Goal: Transaction & Acquisition: Purchase product/service

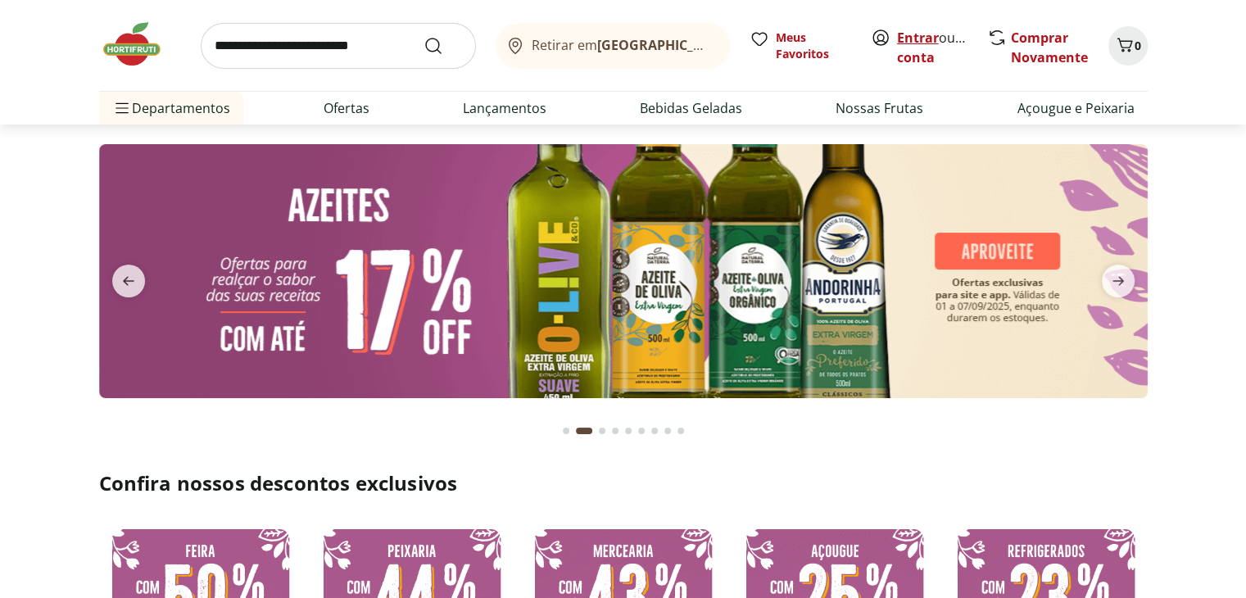
click at [917, 35] on link "Entrar" at bounding box center [918, 38] width 42 height 18
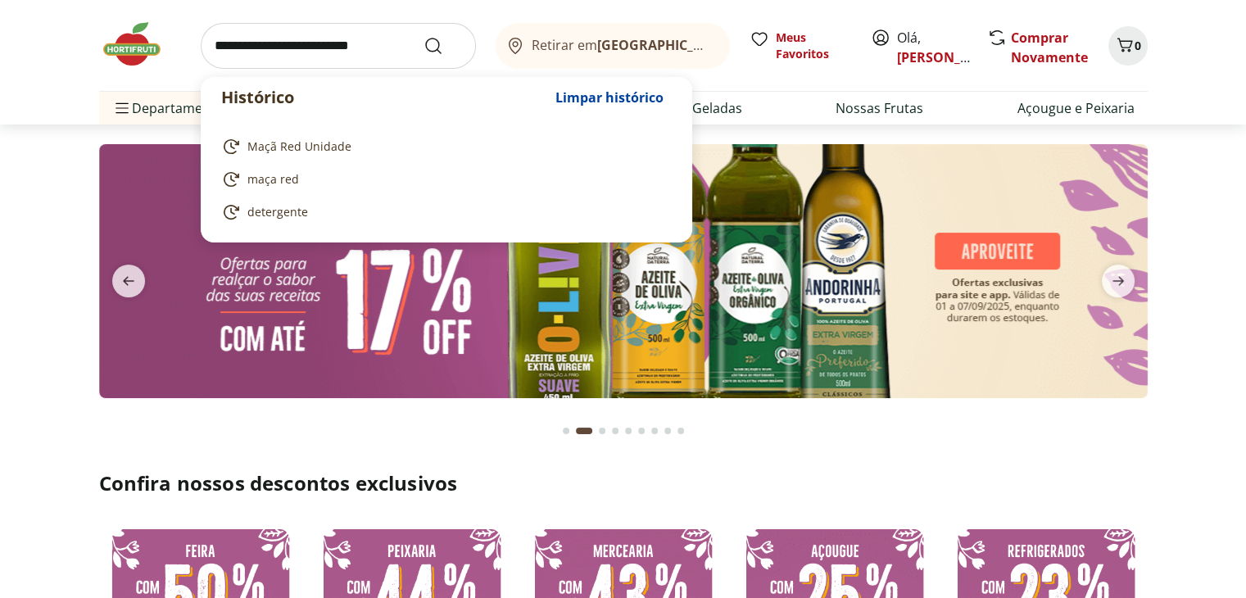
click at [377, 50] on input "search" at bounding box center [338, 46] width 275 height 46
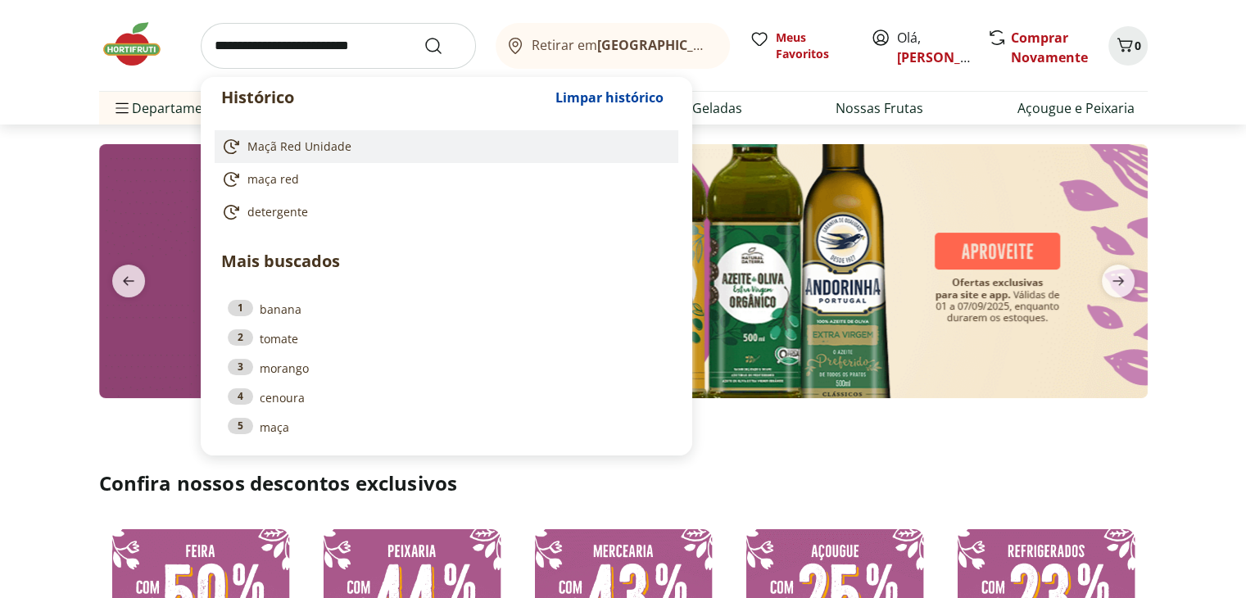
click at [348, 144] on link "Maçã Red Unidade" at bounding box center [443, 147] width 444 height 20
type input "**********"
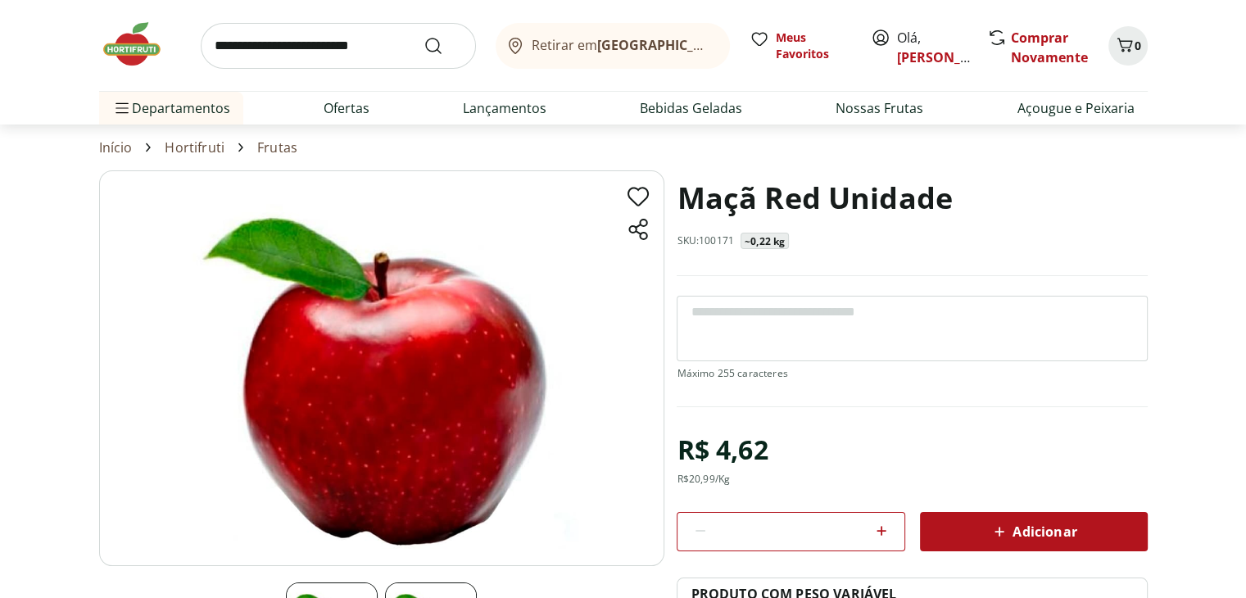
click at [882, 529] on icon at bounding box center [882, 531] width 10 height 10
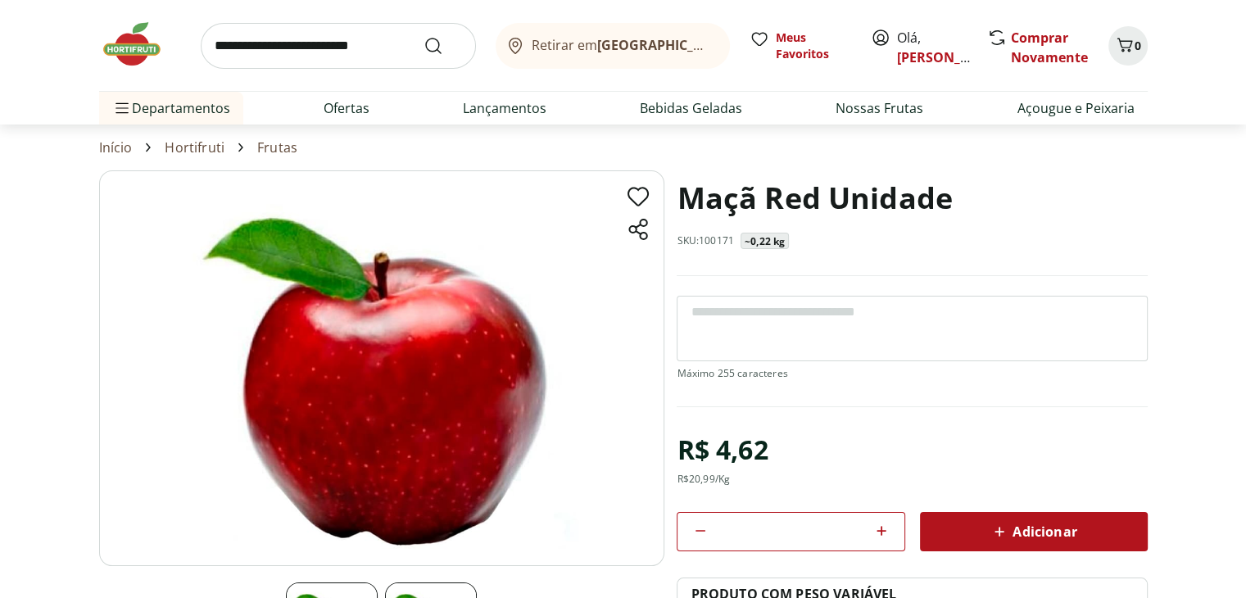
click at [882, 529] on icon at bounding box center [882, 531] width 10 height 10
click at [709, 529] on icon at bounding box center [701, 531] width 20 height 20
type input "*"
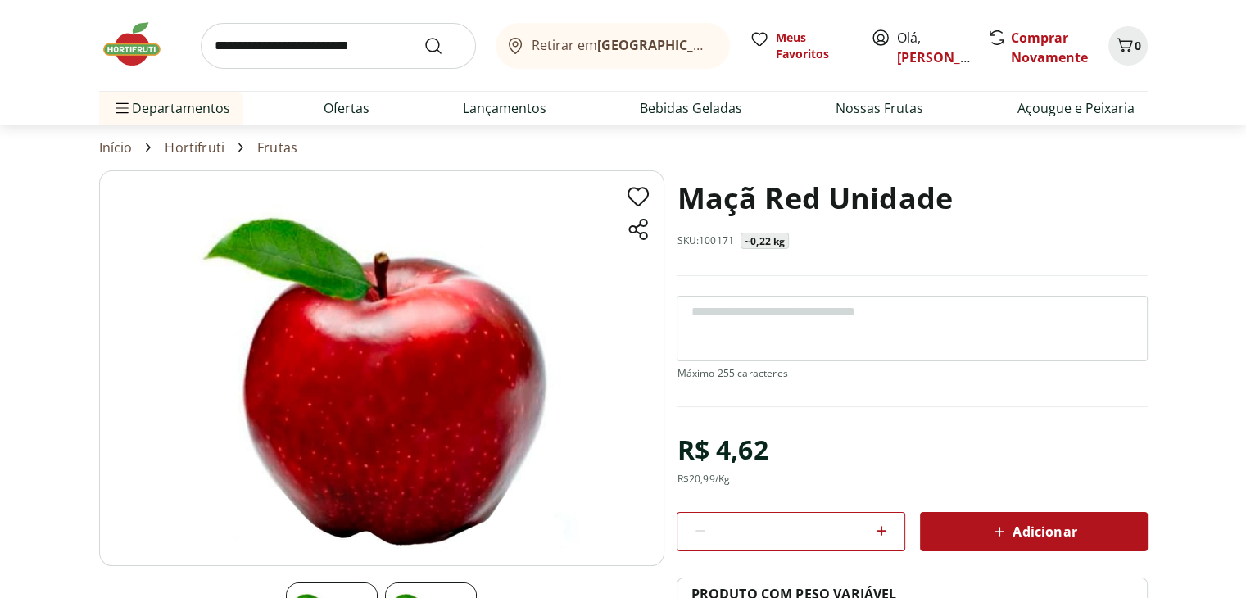
click at [882, 534] on icon at bounding box center [882, 531] width 20 height 20
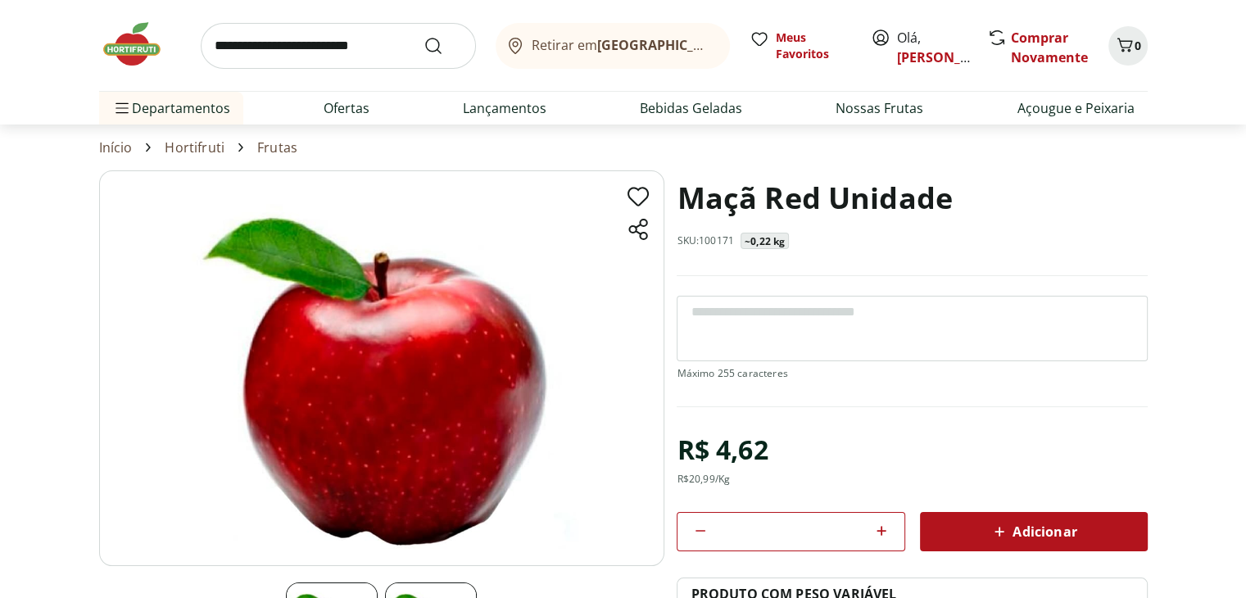
click at [882, 534] on icon at bounding box center [882, 531] width 20 height 20
type input "*"
click at [980, 528] on div "Adicionar" at bounding box center [1034, 531] width 202 height 29
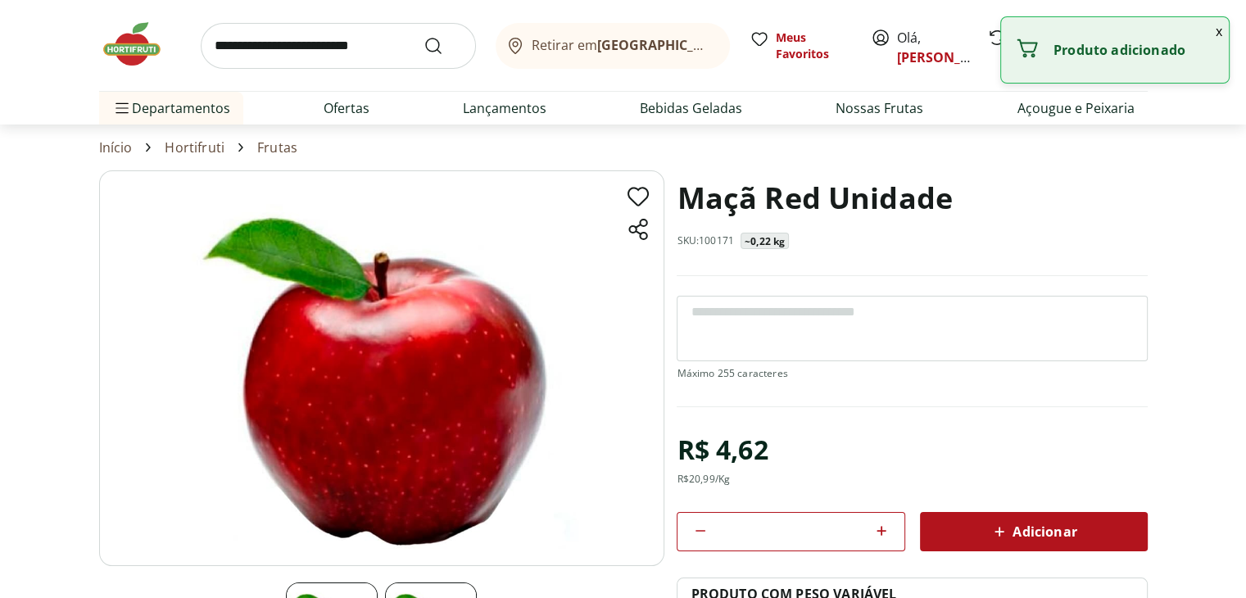
click at [1218, 34] on button "x" at bounding box center [1219, 31] width 20 height 28
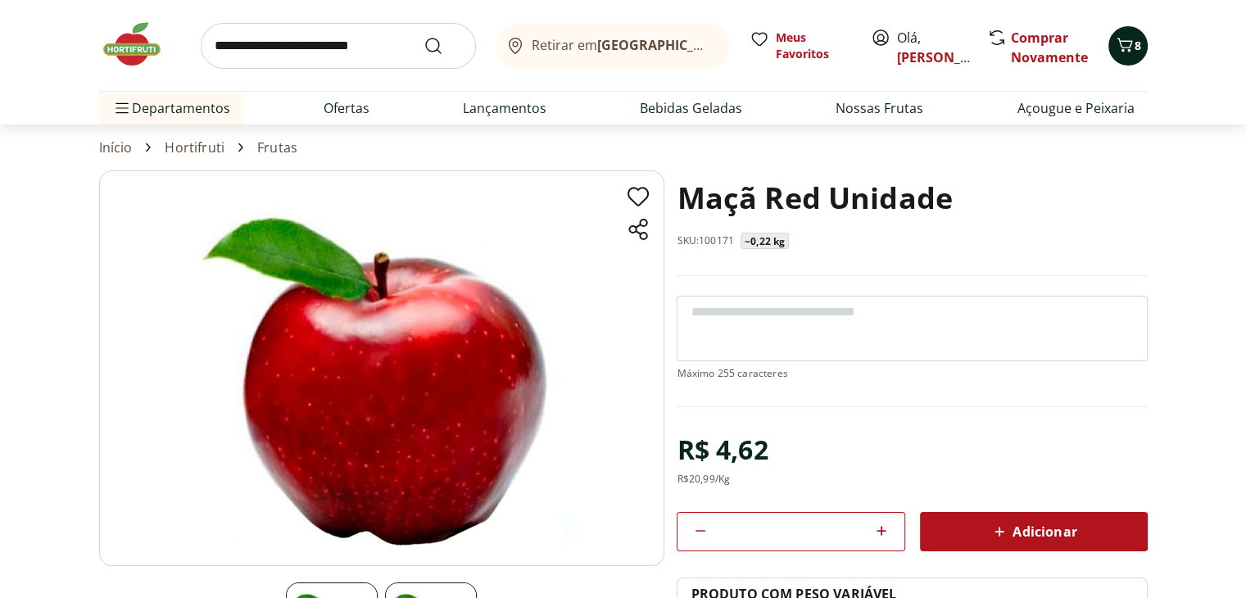
click at [1130, 43] on icon "Carrinho" at bounding box center [1125, 45] width 20 height 20
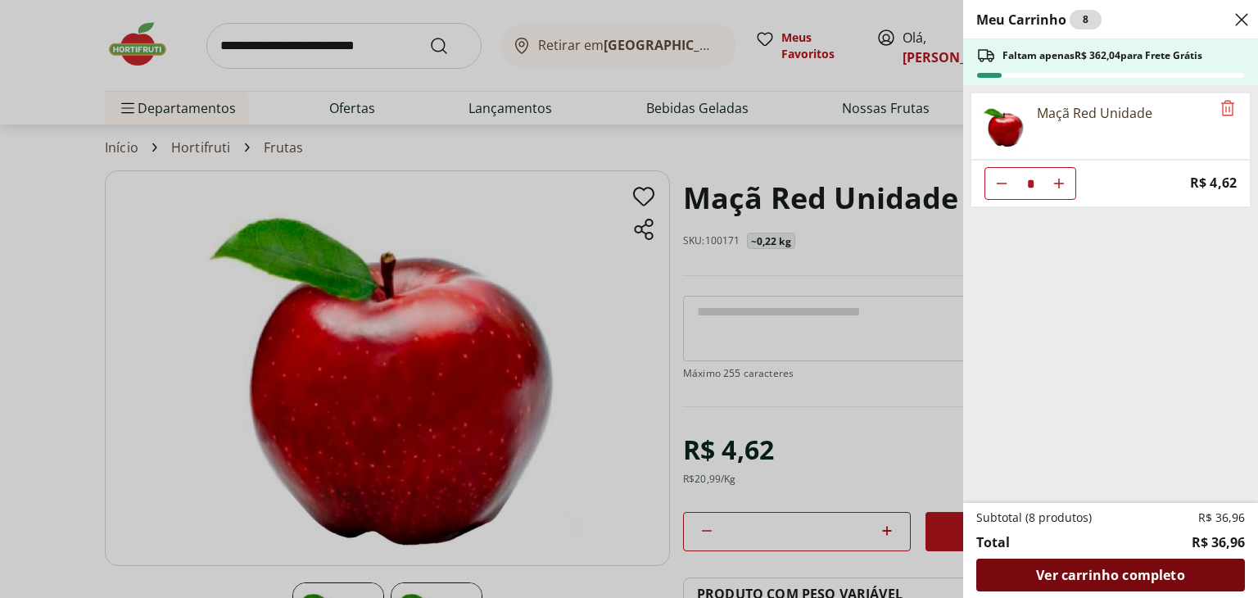
click at [1094, 572] on span "Ver carrinho completo" at bounding box center [1110, 575] width 148 height 13
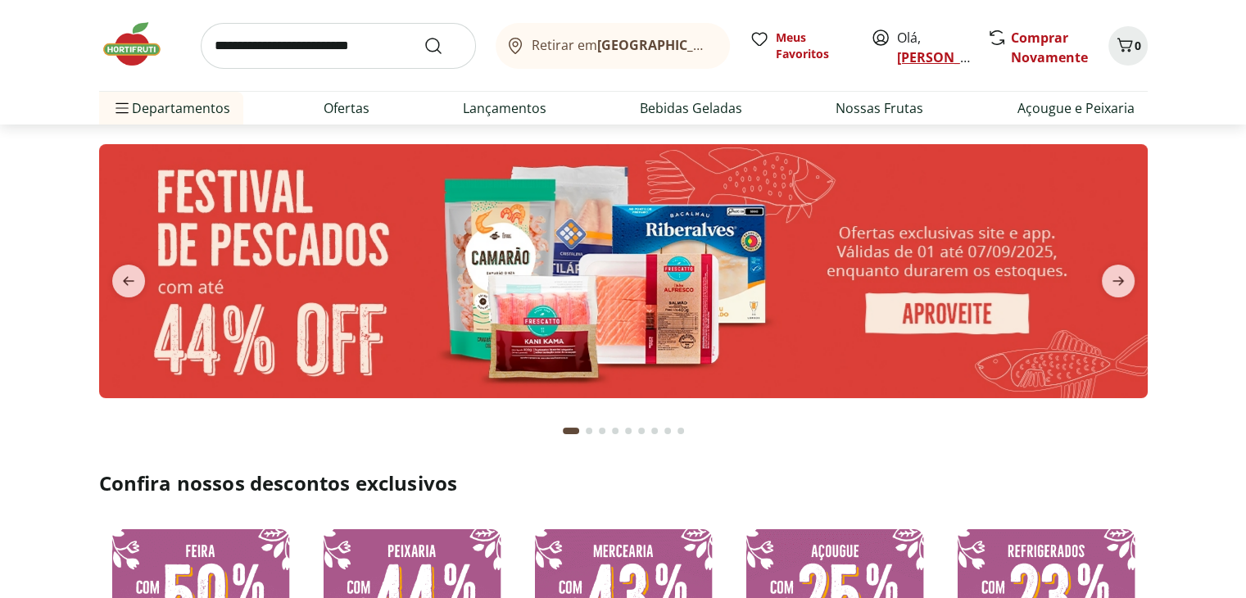
click at [916, 52] on link "[PERSON_NAME]" at bounding box center [950, 57] width 106 height 18
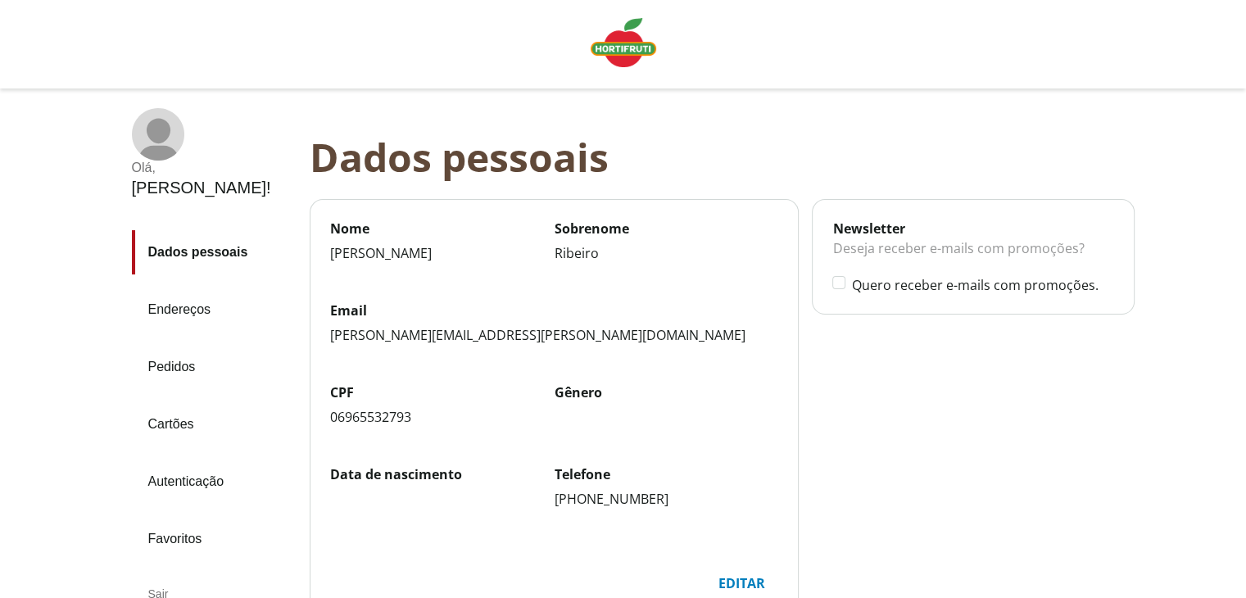
click at [203, 345] on link "Pedidos" at bounding box center [214, 367] width 165 height 44
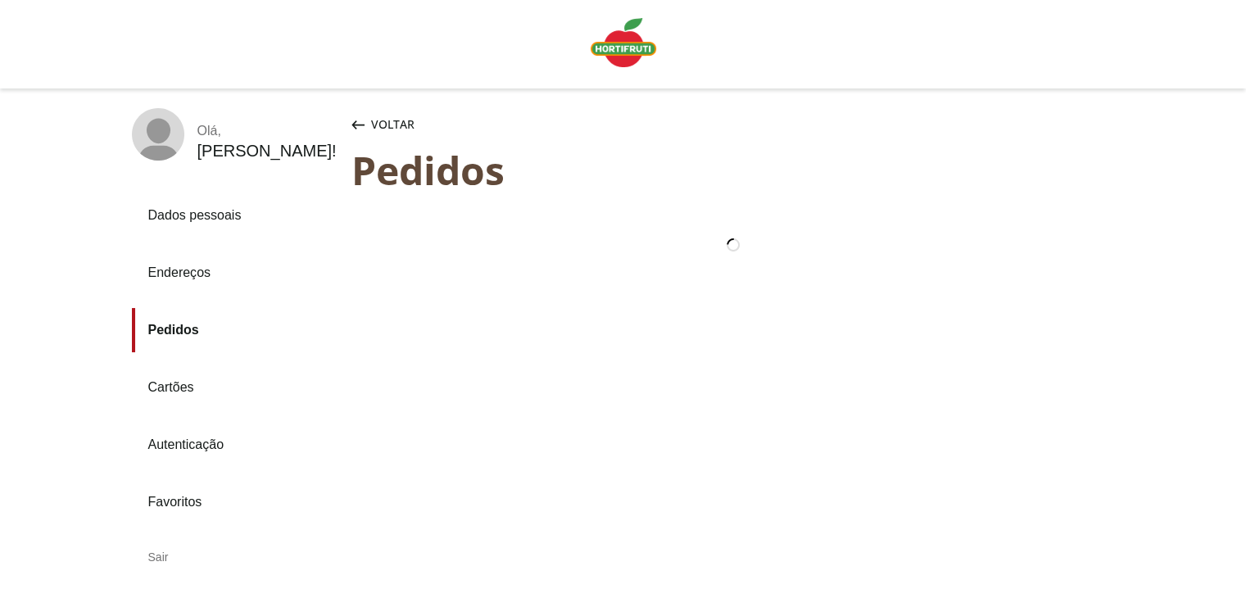
click at [191, 338] on link "Pedidos" at bounding box center [235, 330] width 206 height 44
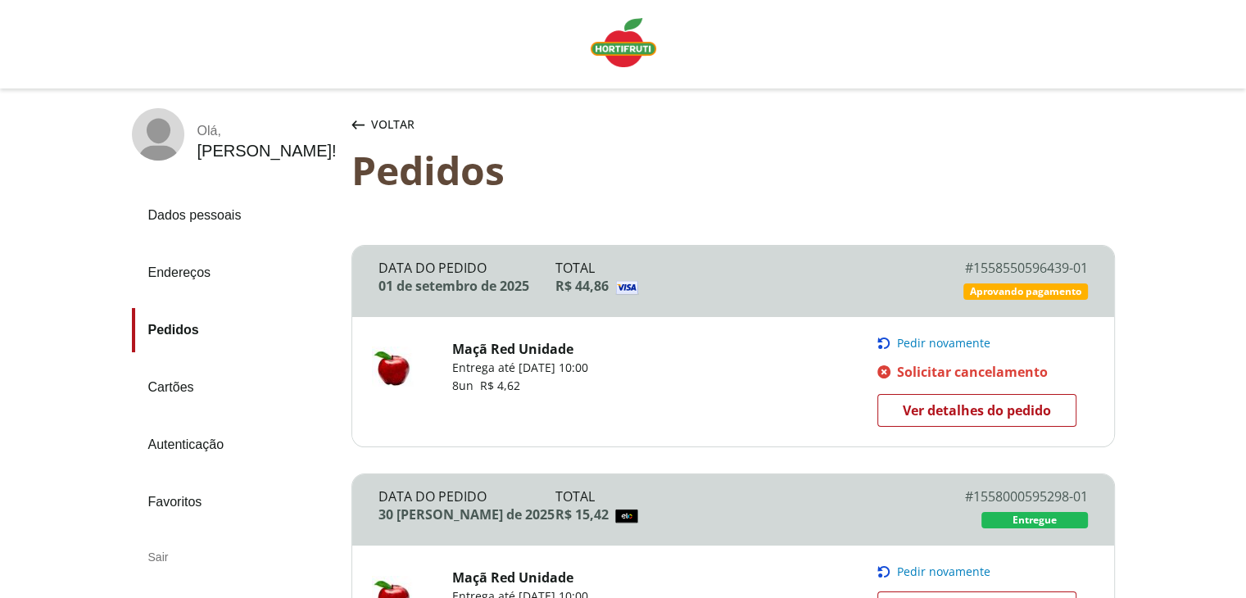
click at [948, 412] on span "Ver detalhes do pedido" at bounding box center [977, 410] width 148 height 25
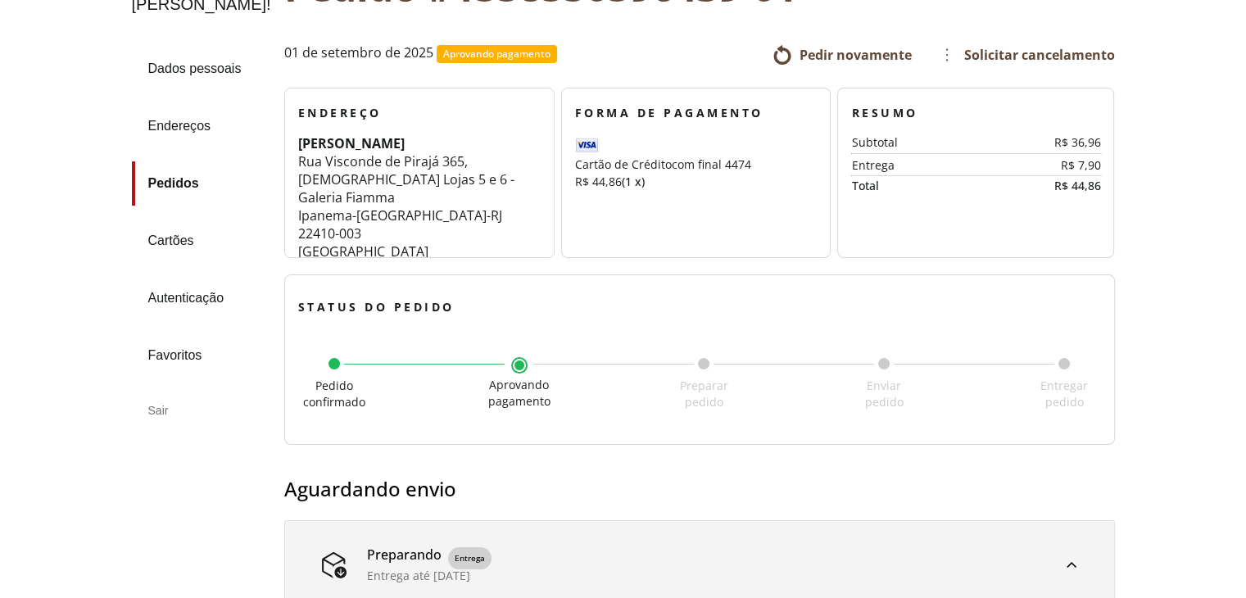
scroll to position [132, 0]
